Goal: Task Accomplishment & Management: Manage account settings

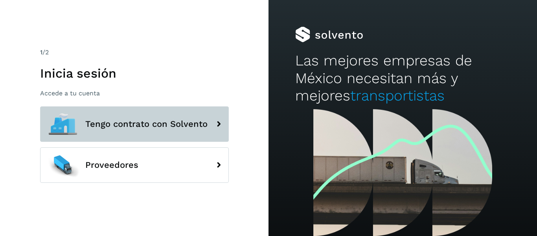
click at [159, 118] on button "Tengo contrato con Solvento" at bounding box center [134, 123] width 189 height 35
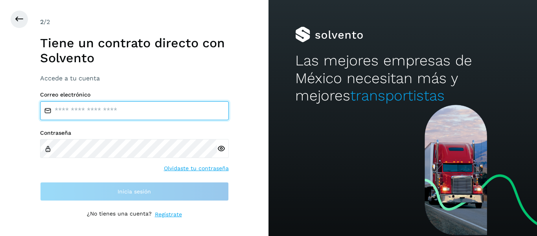
type input "**********"
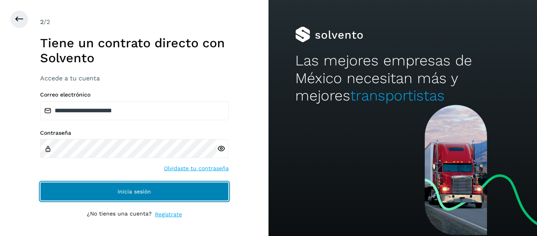
click at [155, 193] on button "Inicia sesión" at bounding box center [134, 191] width 189 height 19
click at [127, 195] on button "Inicia sesión" at bounding box center [134, 191] width 189 height 19
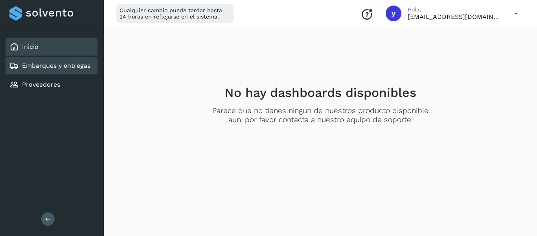
click at [28, 61] on div "Embarques y entregas" at bounding box center [49, 65] width 81 height 9
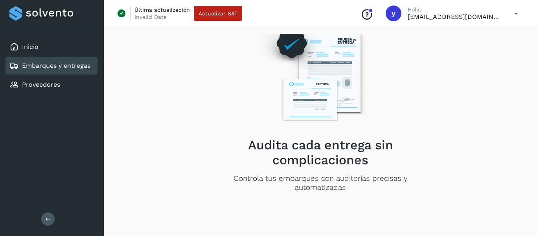
click at [45, 217] on icon at bounding box center [48, 219] width 6 height 6
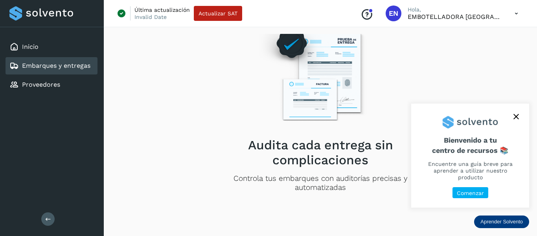
click at [512, 122] on button "close," at bounding box center [516, 116] width 12 height 12
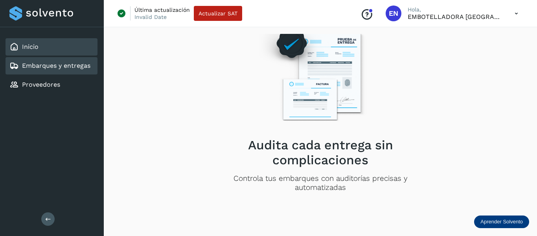
click at [35, 48] on link "Inicio" at bounding box center [30, 46] width 17 height 7
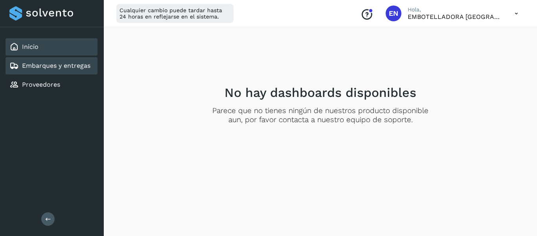
click at [34, 63] on link "Embarques y entregas" at bounding box center [56, 65] width 68 height 7
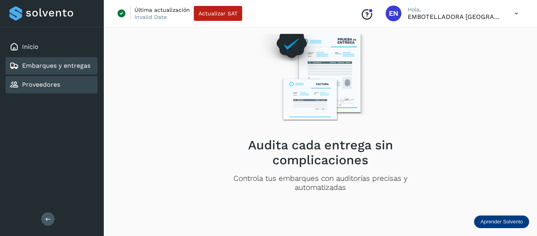
click at [33, 77] on div "Proveedores" at bounding box center [52, 84] width 92 height 17
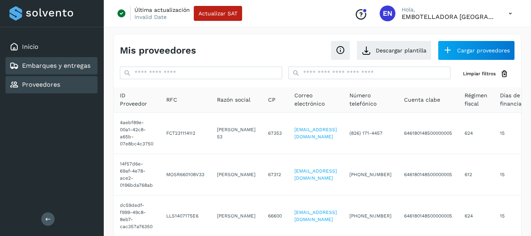
click at [44, 68] on link "Embarques y entregas" at bounding box center [56, 65] width 68 height 7
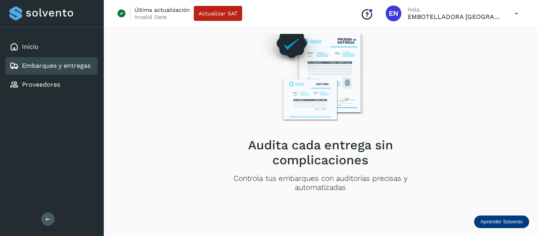
click at [370, 147] on h2 "Audita cada entrega sin complicaciones" at bounding box center [320, 152] width 224 height 30
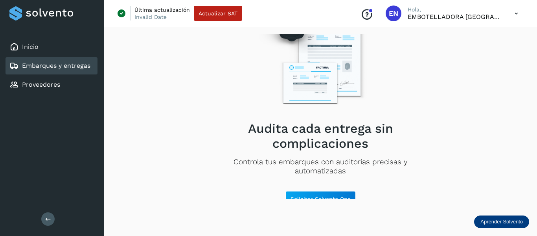
scroll to position [24, 0]
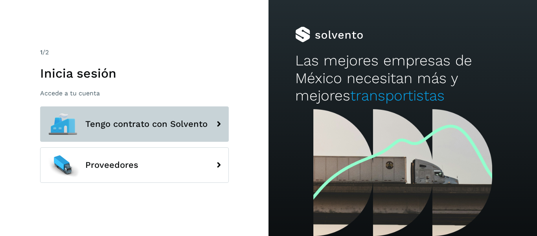
click at [95, 129] on span "Tengo contrato con Solvento" at bounding box center [146, 123] width 122 height 9
